Goal: Transaction & Acquisition: Obtain resource

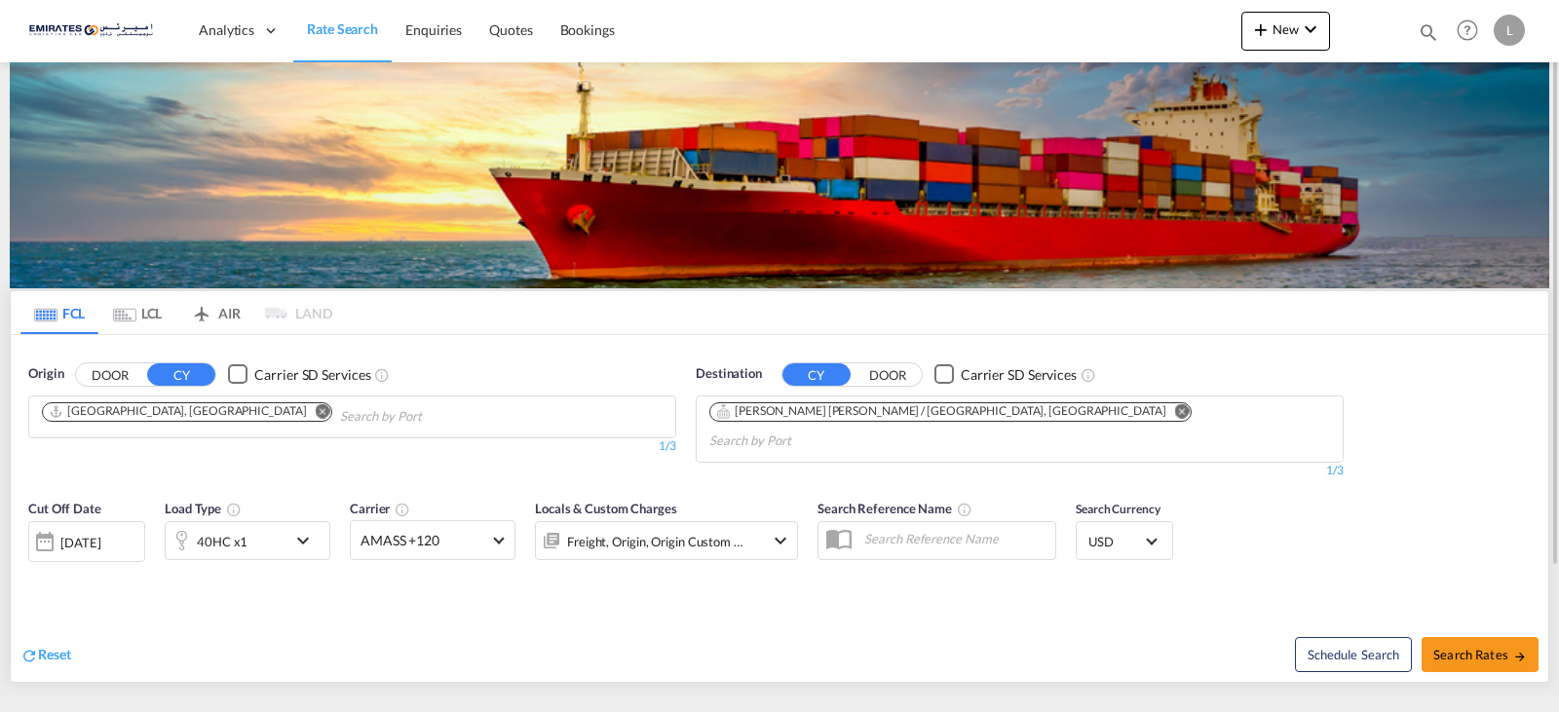
click at [953, 425] on md-chips-wrap "[PERSON_NAME] [PERSON_NAME] / [GEOGRAPHIC_DATA], [GEOGRAPHIC_DATA]" at bounding box center [1020, 427] width 627 height 60
click at [1175, 411] on md-icon "Remove" at bounding box center [1182, 410] width 15 height 15
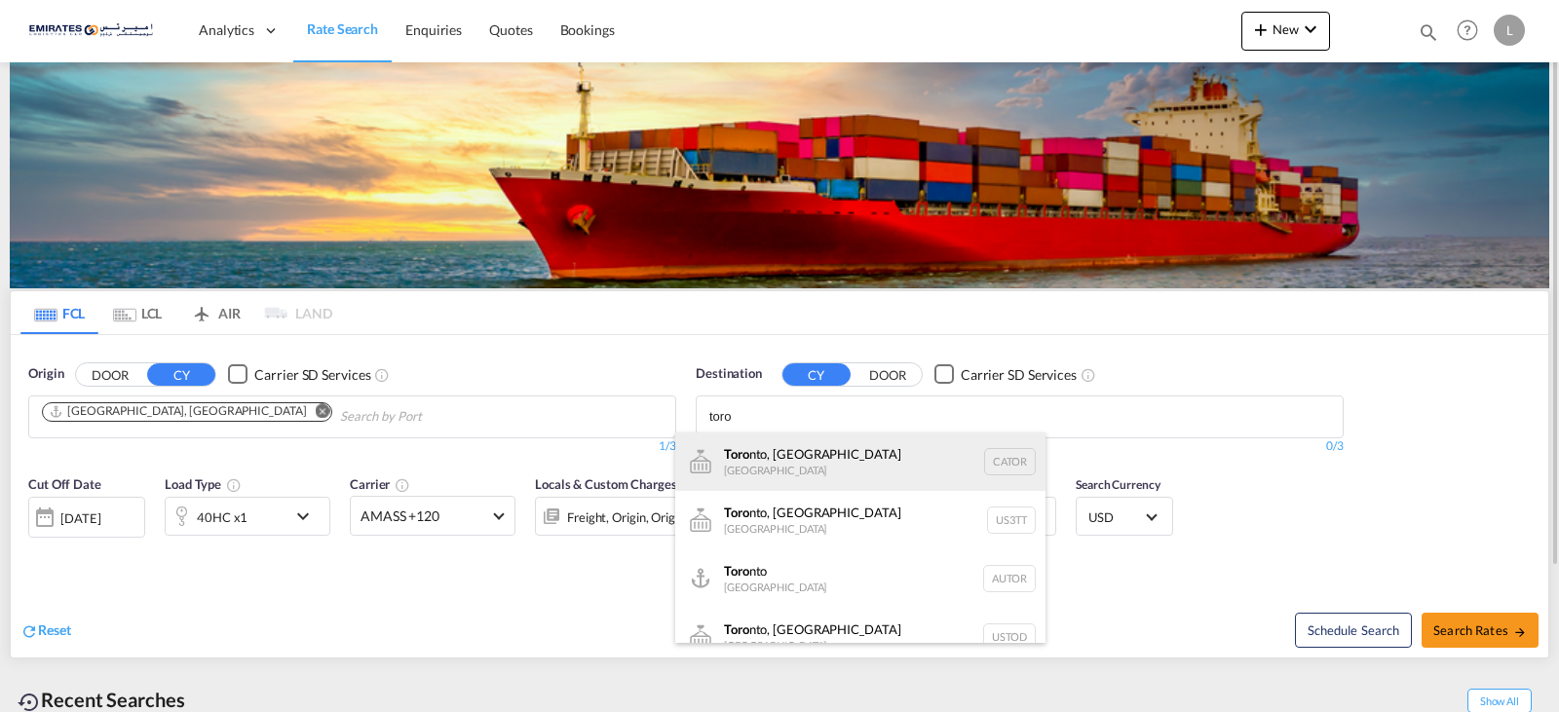
type input "toro"
click at [752, 484] on div "Toro nto, ON [GEOGRAPHIC_DATA] CATOR" at bounding box center [860, 462] width 370 height 58
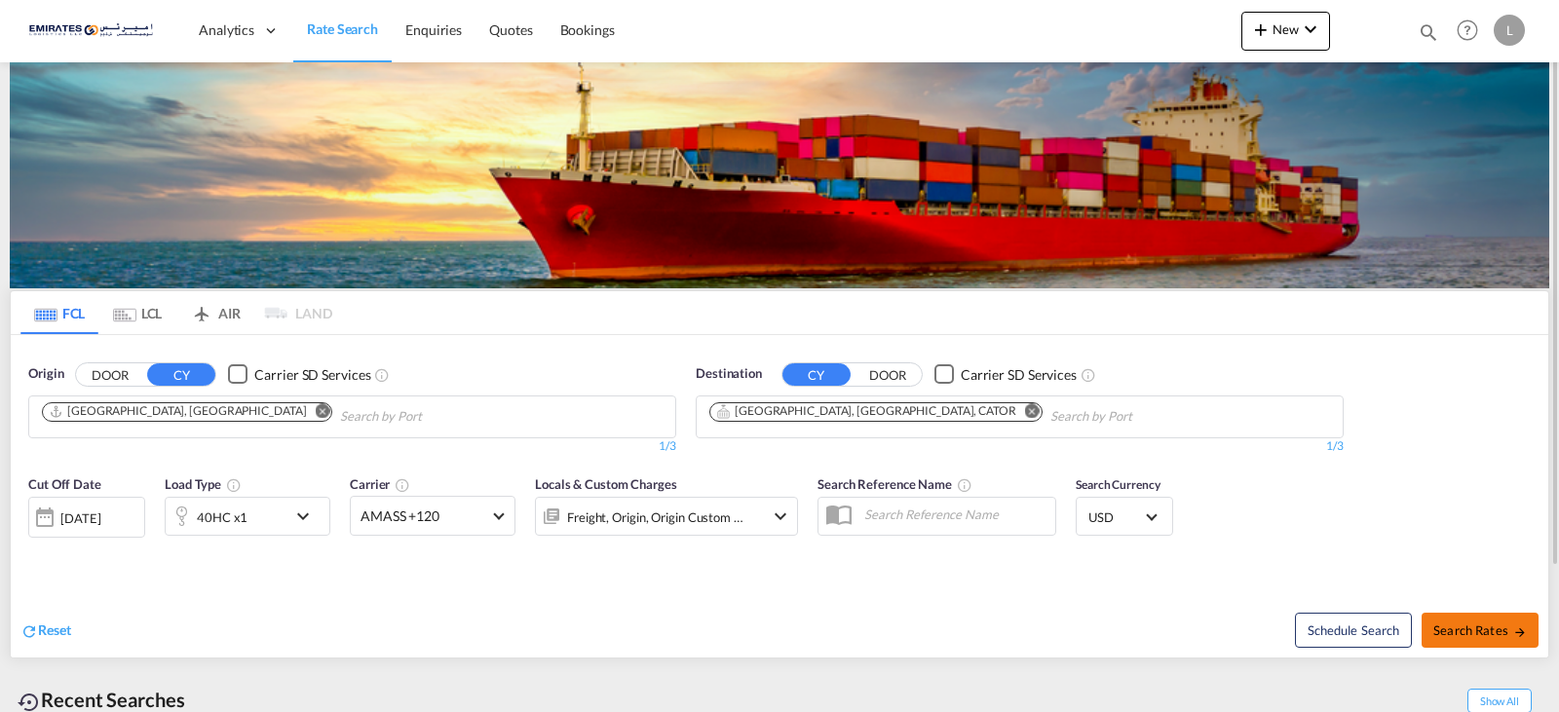
click at [1494, 623] on span "Search Rates" at bounding box center [1481, 631] width 94 height 16
type input "AEJEA to CATOR / [DATE]"
click at [507, 516] on md-select-value "AMASS +120" at bounding box center [433, 516] width 164 height 38
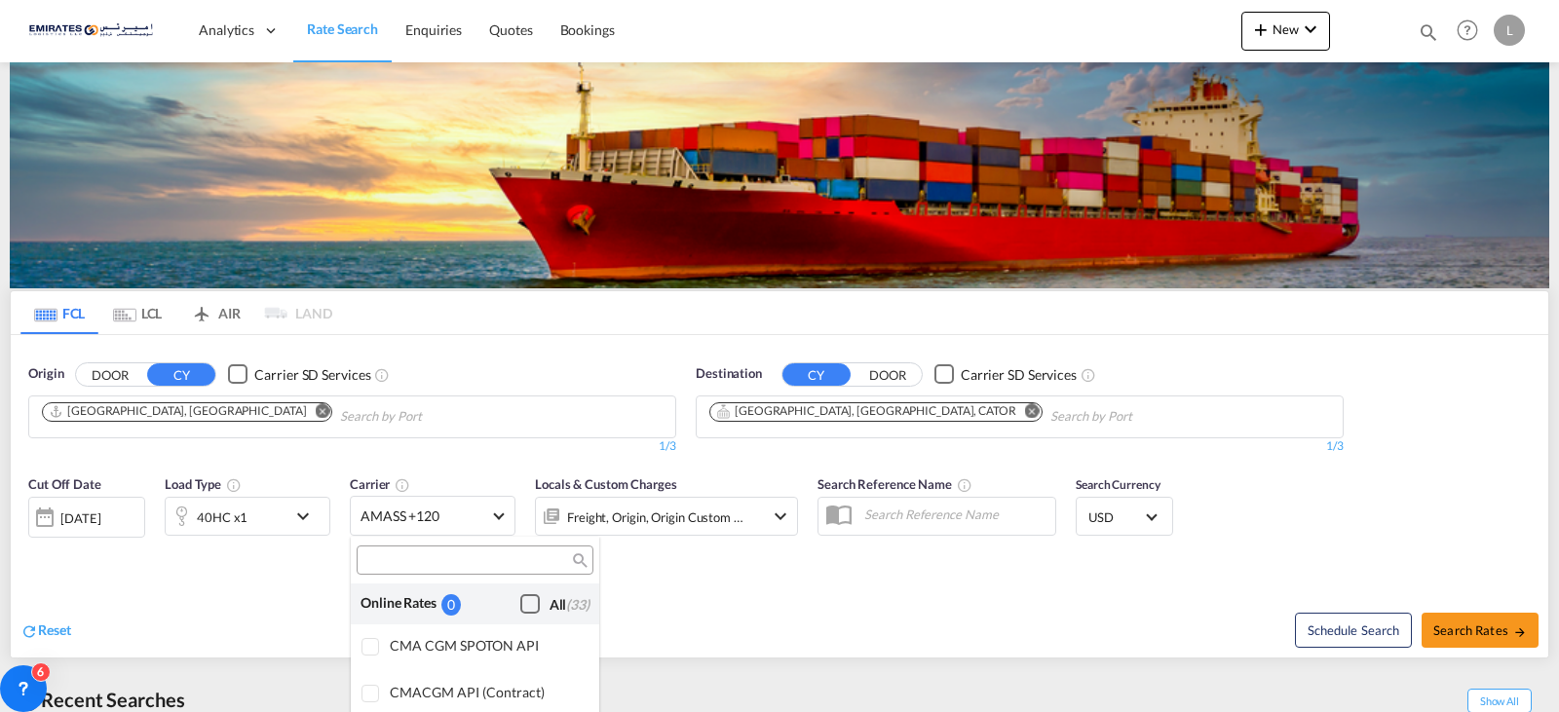
click at [520, 598] on div "Checkbox No Ink" at bounding box center [529, 603] width 19 height 19
click at [877, 617] on md-backdrop at bounding box center [779, 356] width 1559 height 712
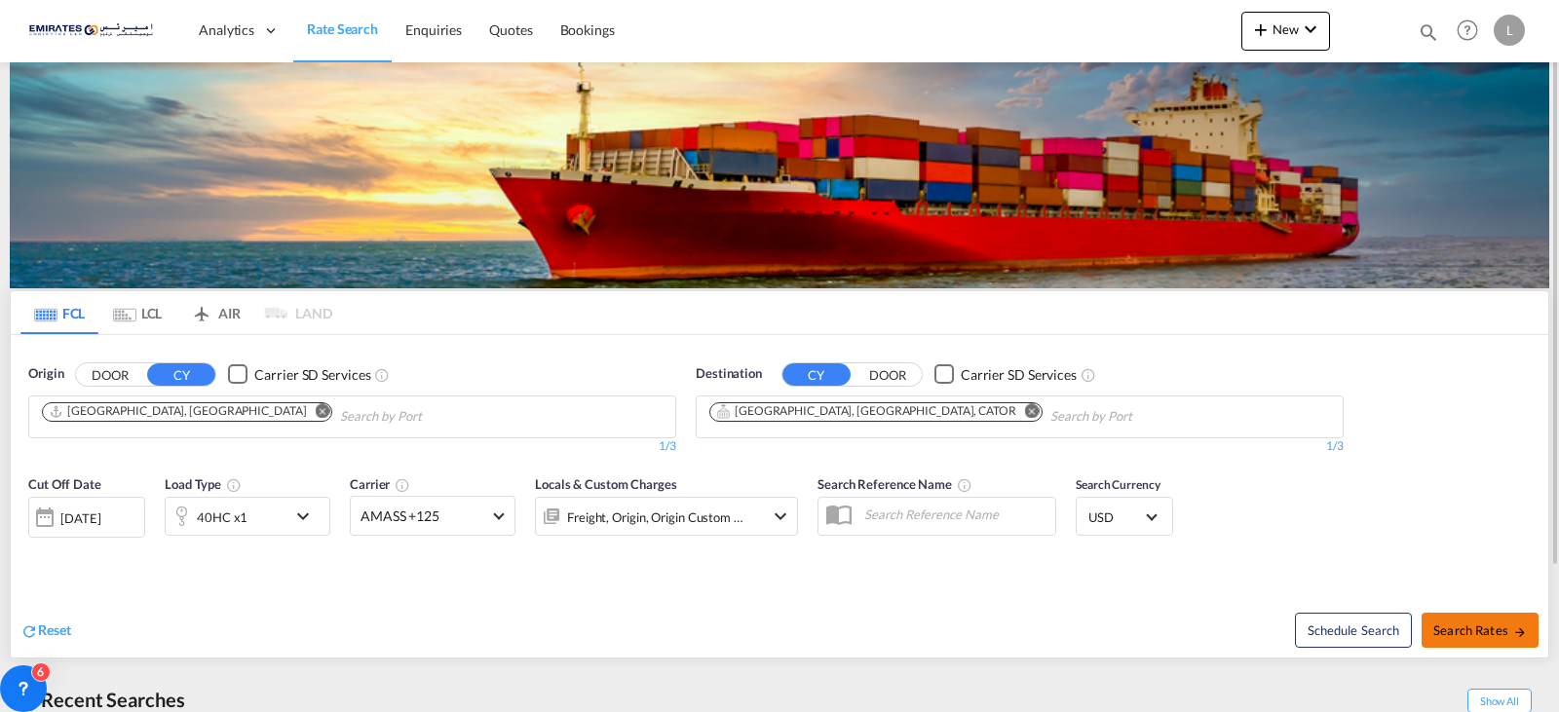
click at [1496, 635] on span "Search Rates" at bounding box center [1481, 631] width 94 height 16
type input "AEJEA to CATOR / [DATE]"
